Goal: Find specific page/section: Find specific page/section

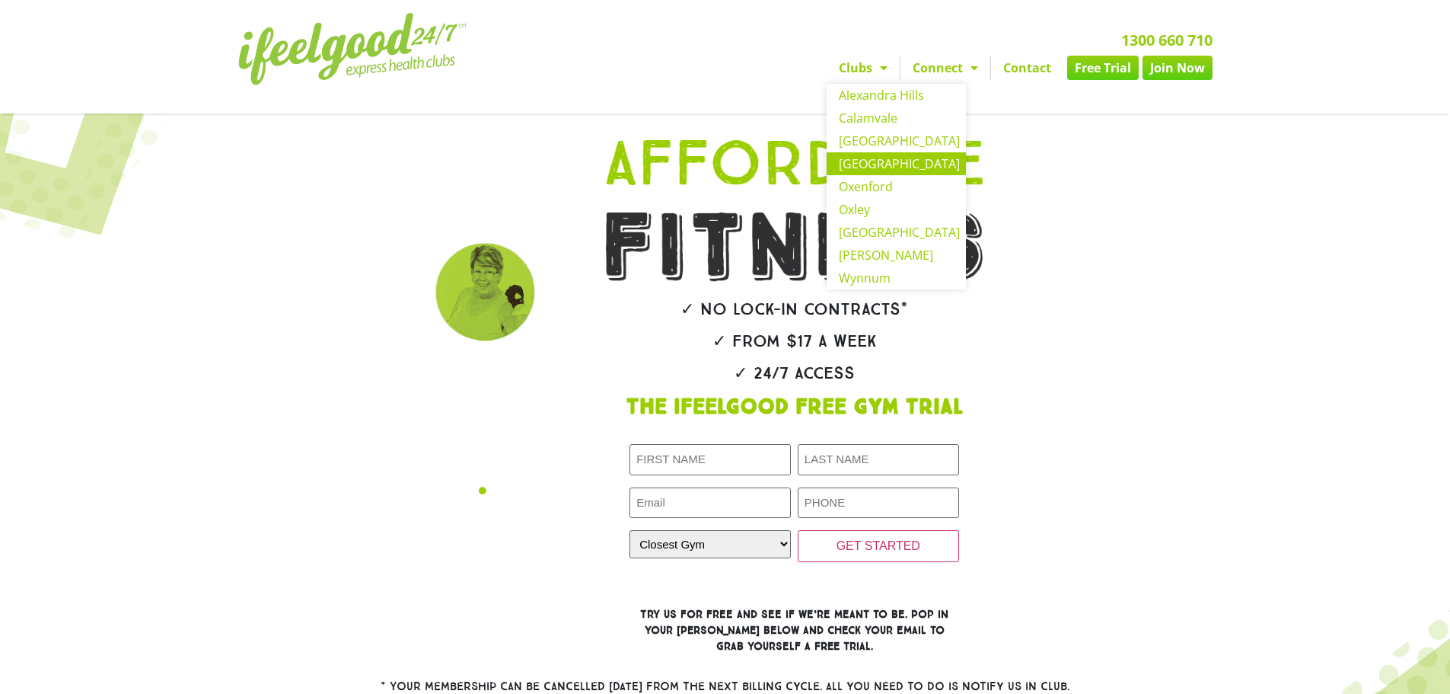
click at [889, 158] on link "[GEOGRAPHIC_DATA]" at bounding box center [896, 163] width 139 height 23
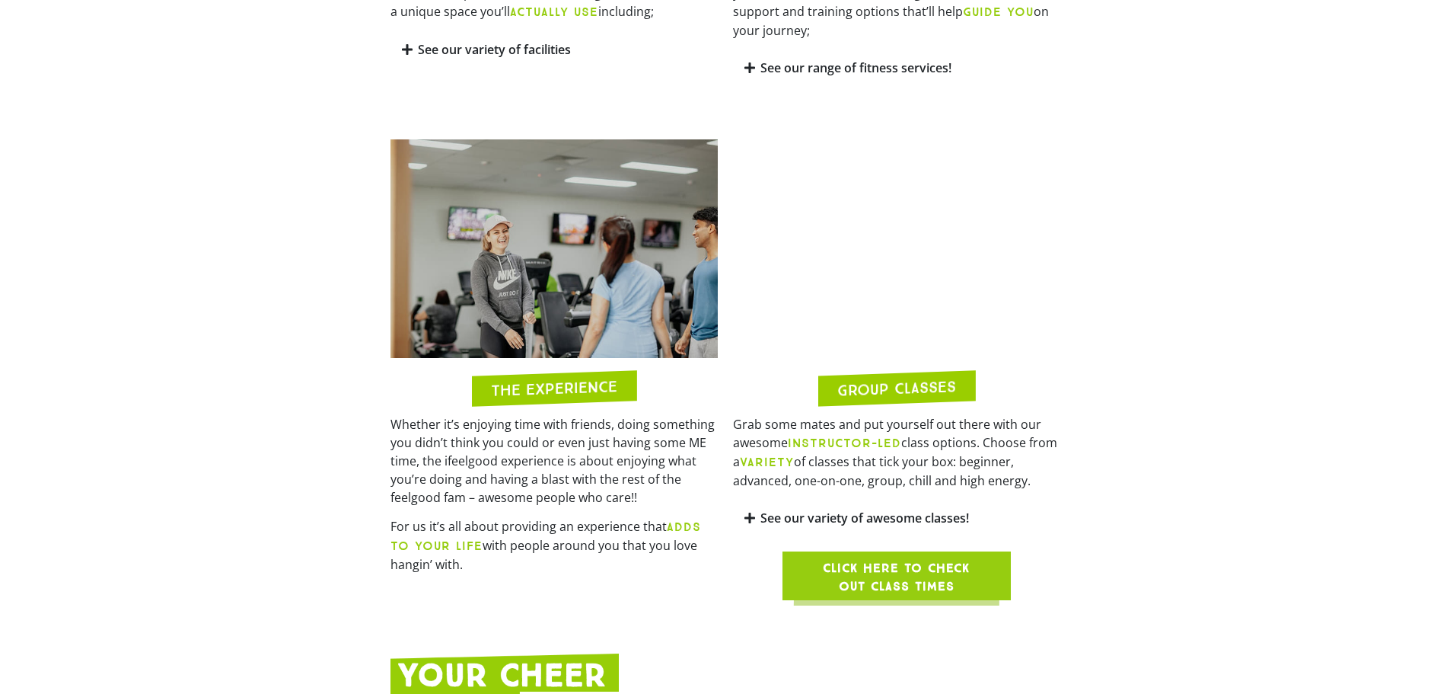
scroll to position [1142, 0]
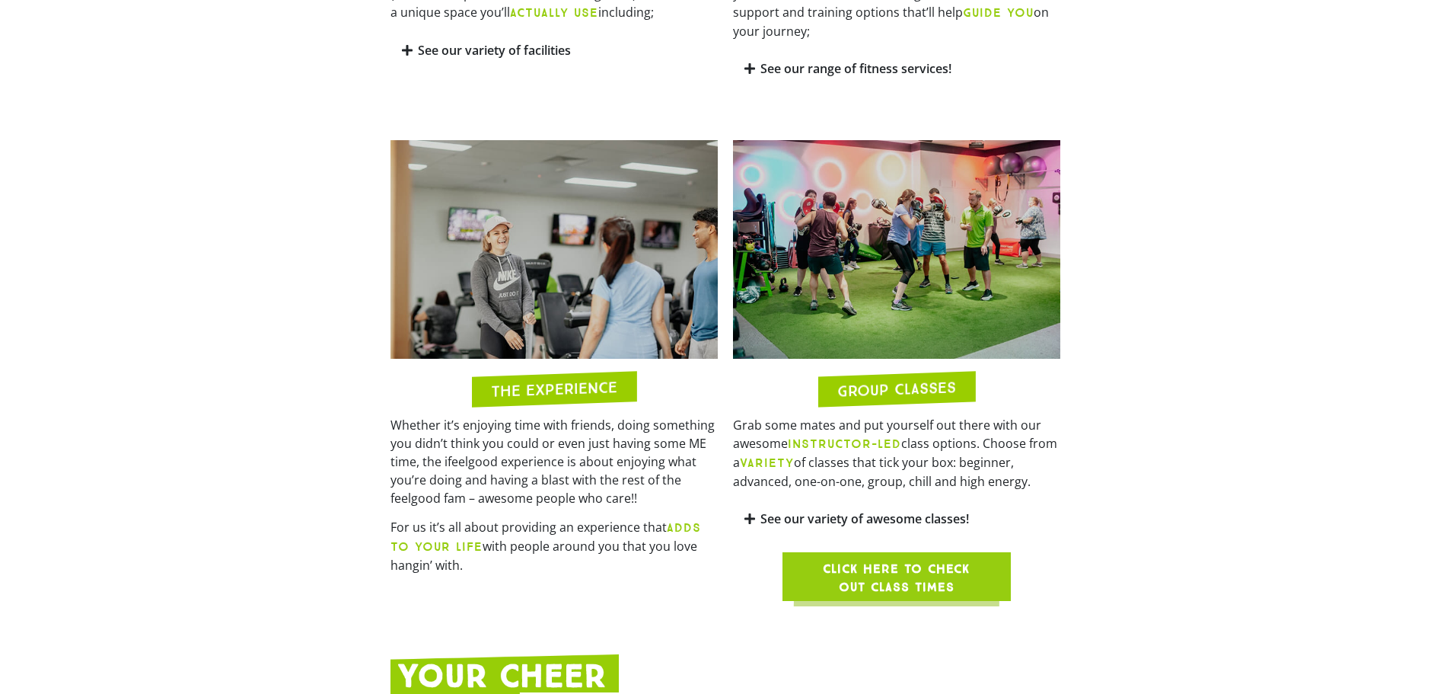
click at [529, 50] on link "See our variety of facilities" at bounding box center [494, 50] width 153 height 17
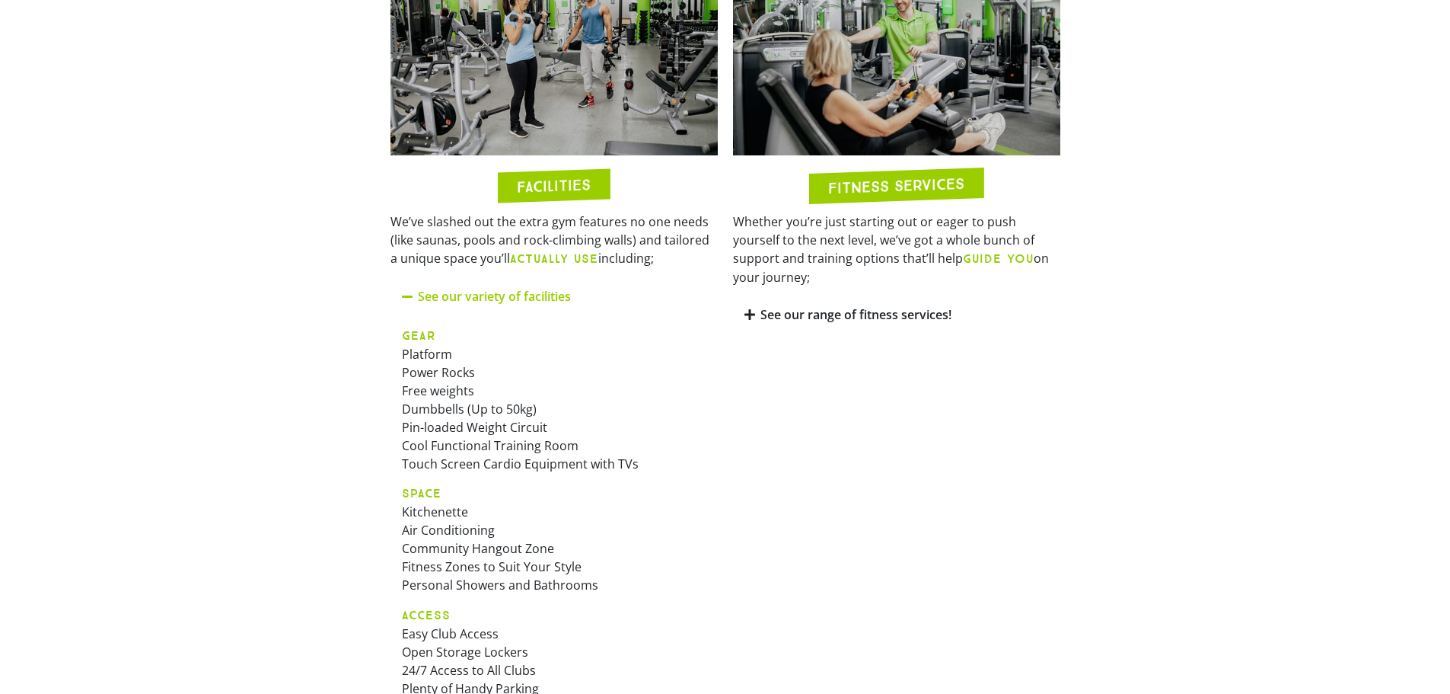
scroll to position [761, 0]
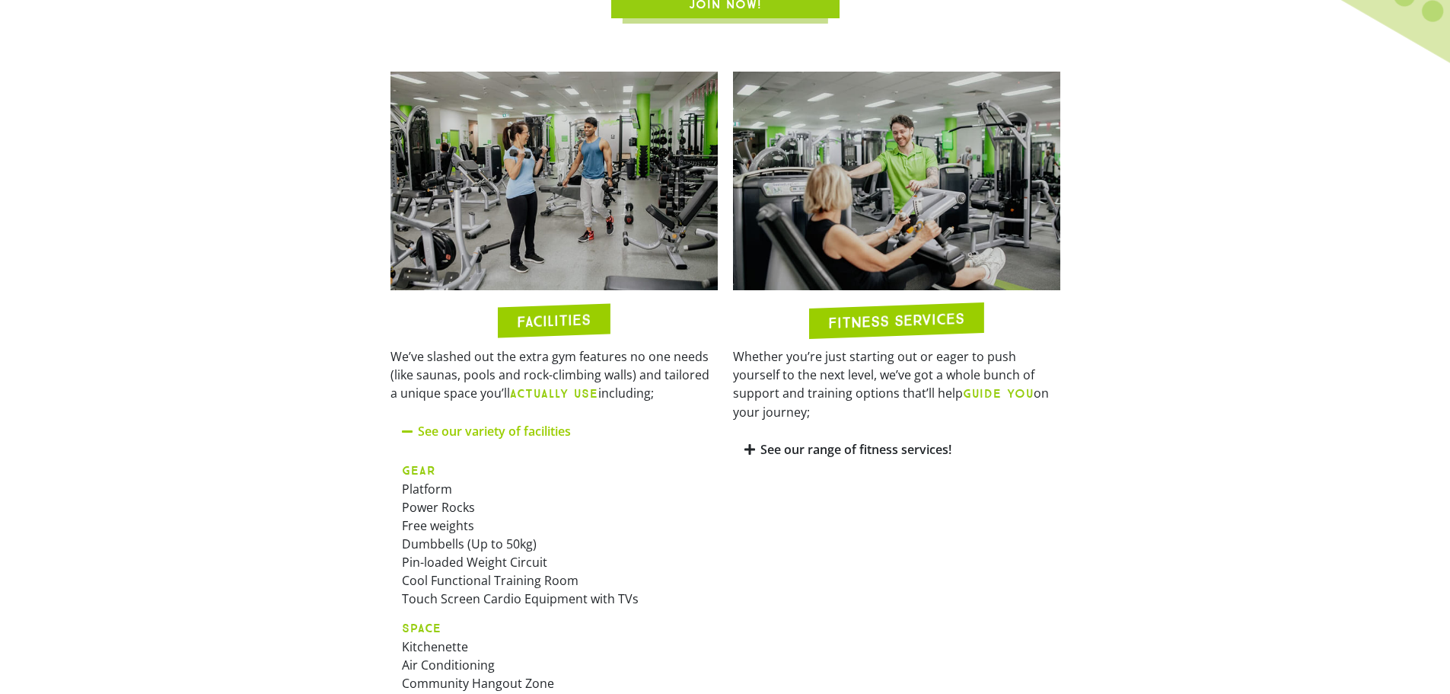
click at [891, 329] on h2 "FITNESS SERVICES" at bounding box center [896, 320] width 136 height 20
click at [899, 317] on h2 "FITNESS SERVICES" at bounding box center [896, 320] width 136 height 20
click at [824, 441] on link "See our range of fitness services!" at bounding box center [856, 449] width 191 height 17
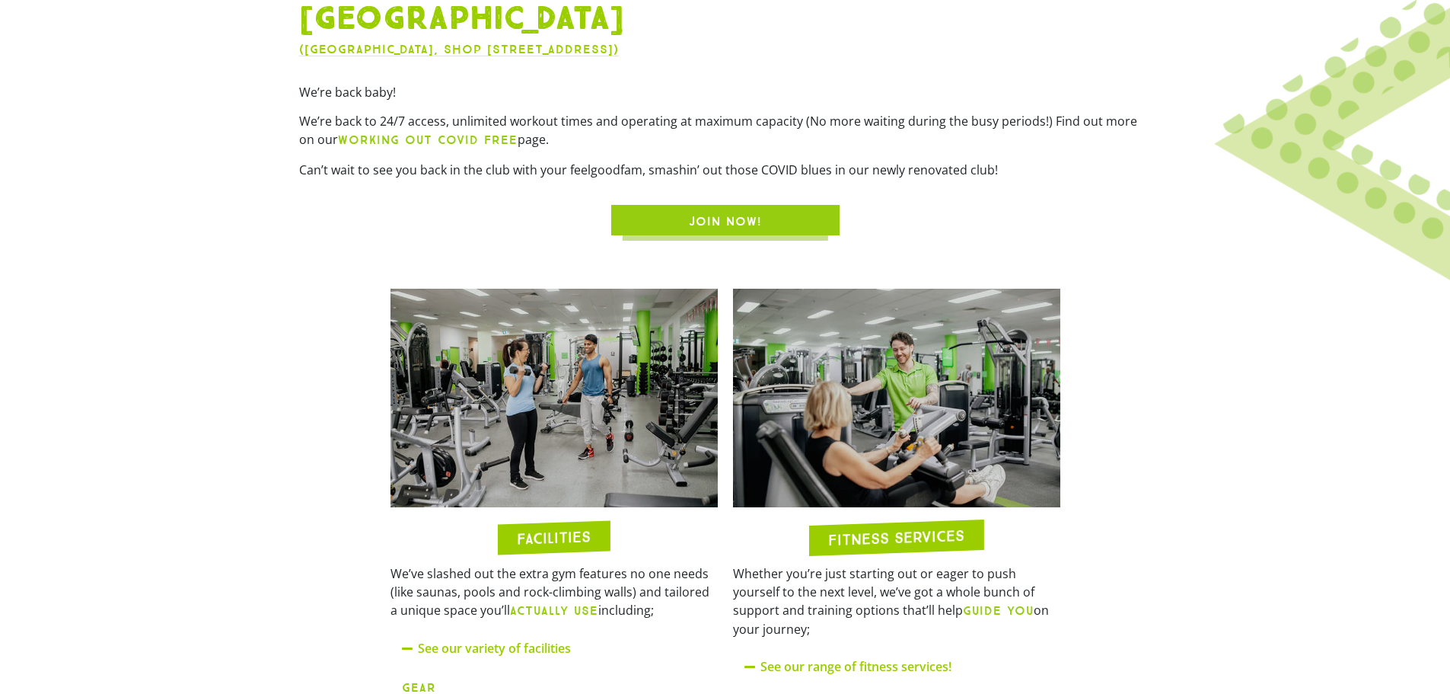
scroll to position [305, 0]
